Goal: Task Accomplishment & Management: Manage account settings

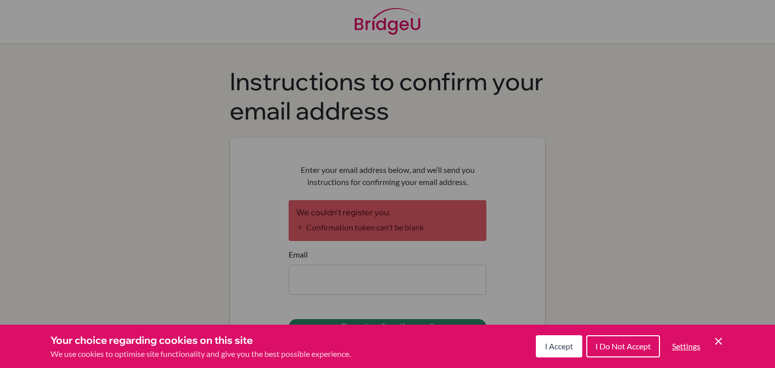
click at [553, 347] on span "I Accept" at bounding box center [559, 347] width 28 height 10
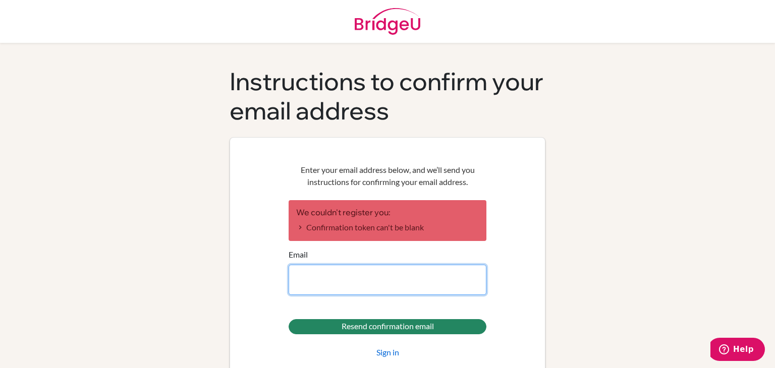
click at [319, 280] on input "Email" at bounding box center [388, 280] width 198 height 30
type input "[EMAIL_ADDRESS][DOMAIN_NAME]"
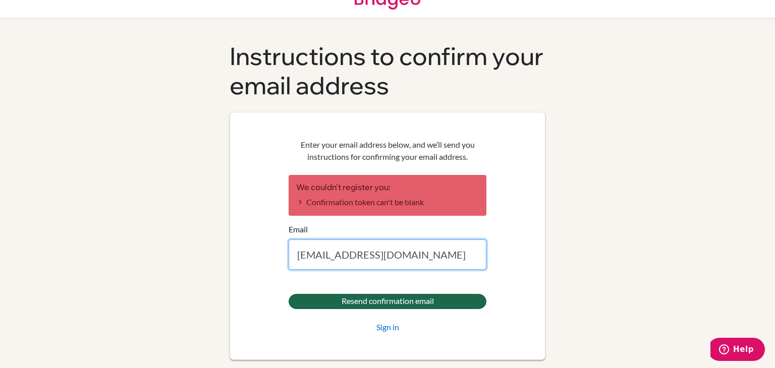
scroll to position [25, 0]
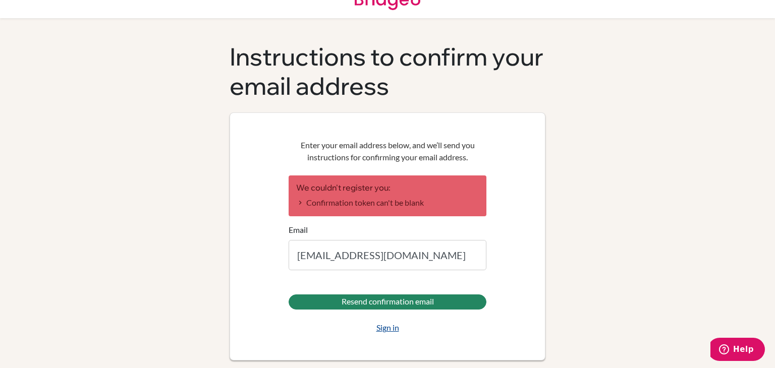
click at [377, 329] on link "Sign in" at bounding box center [387, 328] width 23 height 12
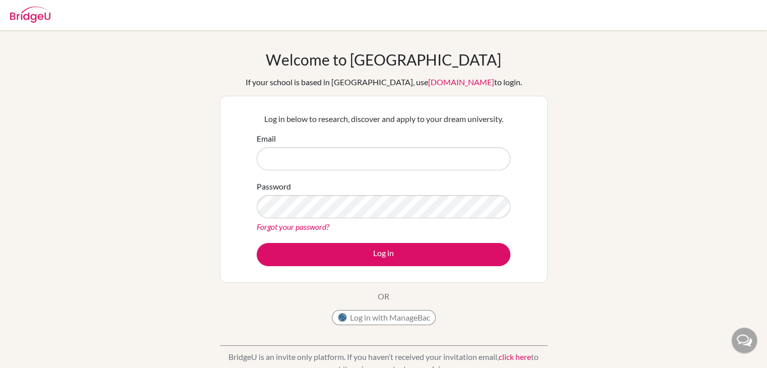
type input "[EMAIL_ADDRESS][DOMAIN_NAME]"
click at [334, 194] on div "Password Forgot your password?" at bounding box center [384, 207] width 254 height 52
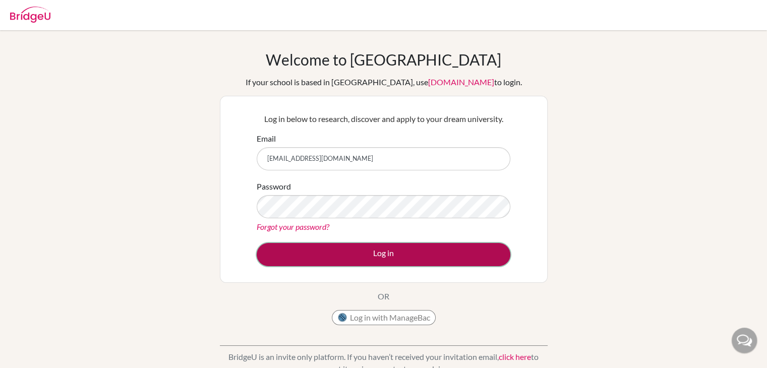
click at [320, 253] on button "Log in" at bounding box center [384, 254] width 254 height 23
